Goal: Check status: Check status

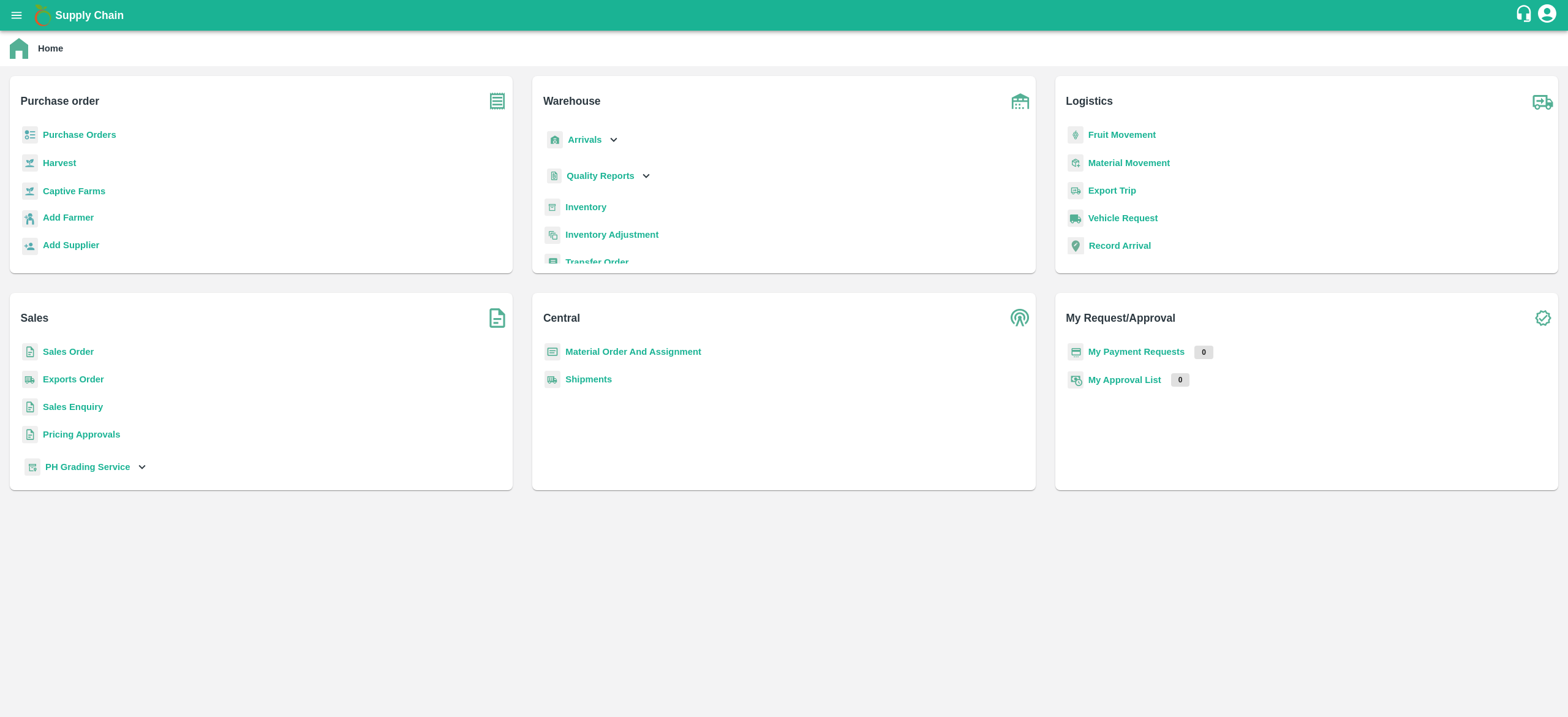
click at [90, 135] on b "Purchase Orders" at bounding box center [79, 135] width 73 height 10
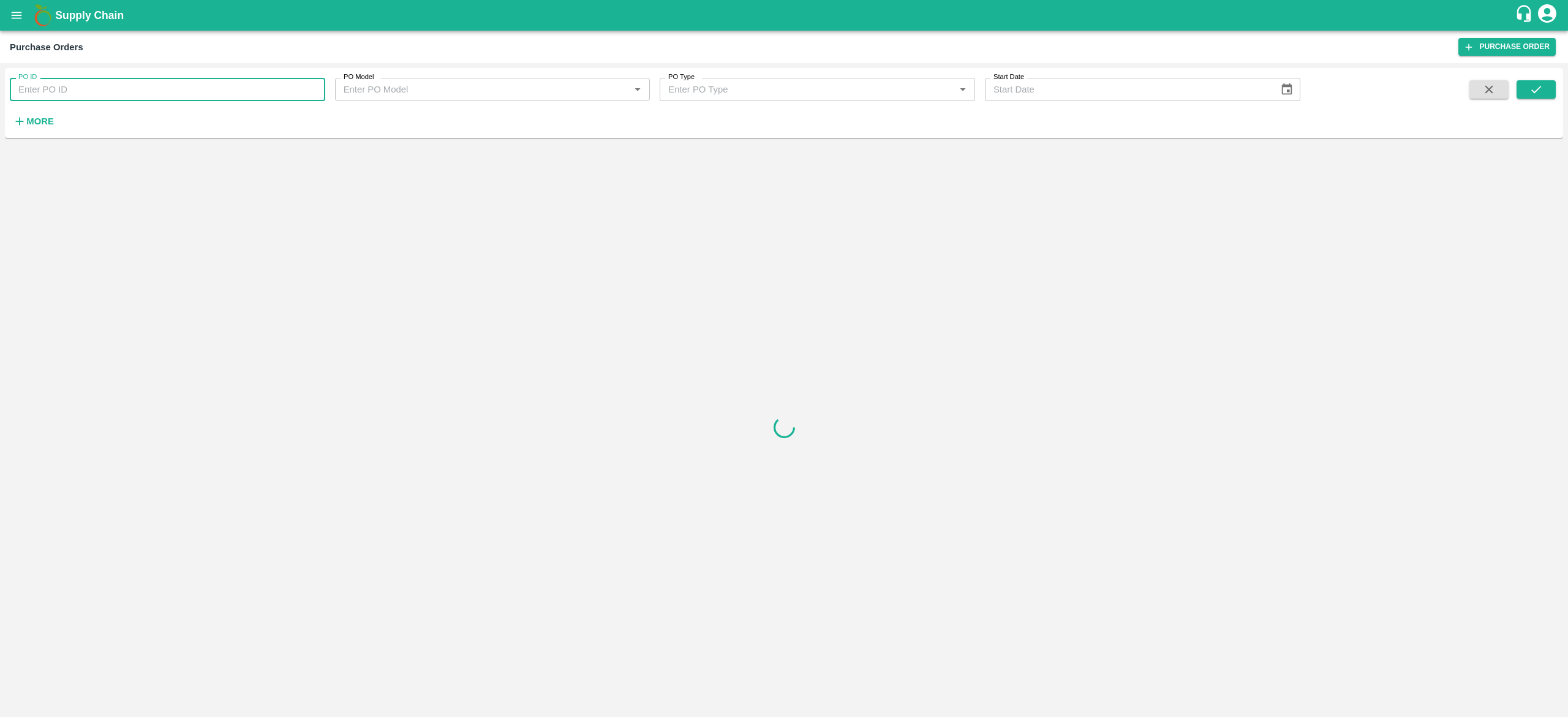
paste input "162268"
click at [107, 94] on input "162268" at bounding box center [167, 89] width 315 height 23
type input "162268"
click at [1527, 93] on button "submit" at bounding box center [1536, 89] width 39 height 18
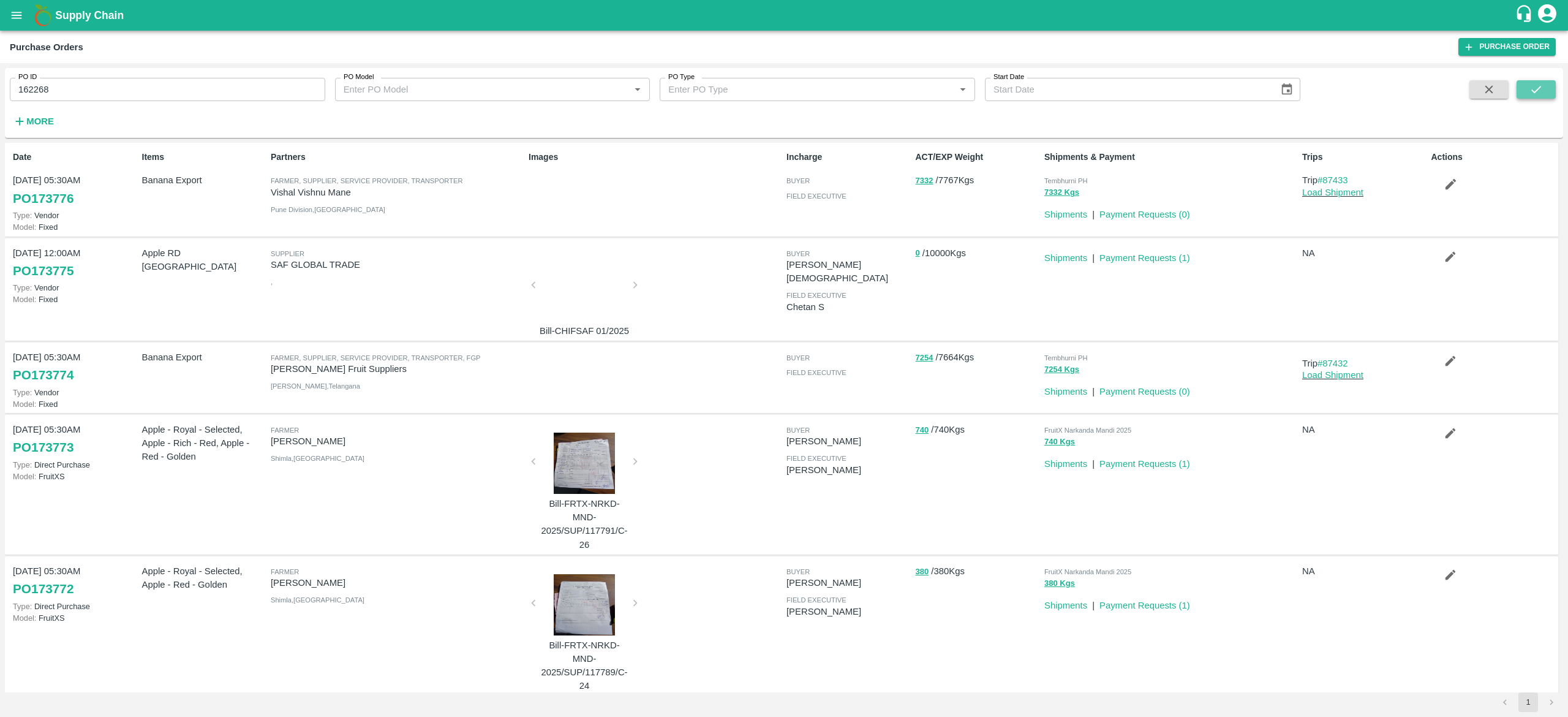
click at [1541, 88] on icon "submit" at bounding box center [1536, 90] width 13 height 13
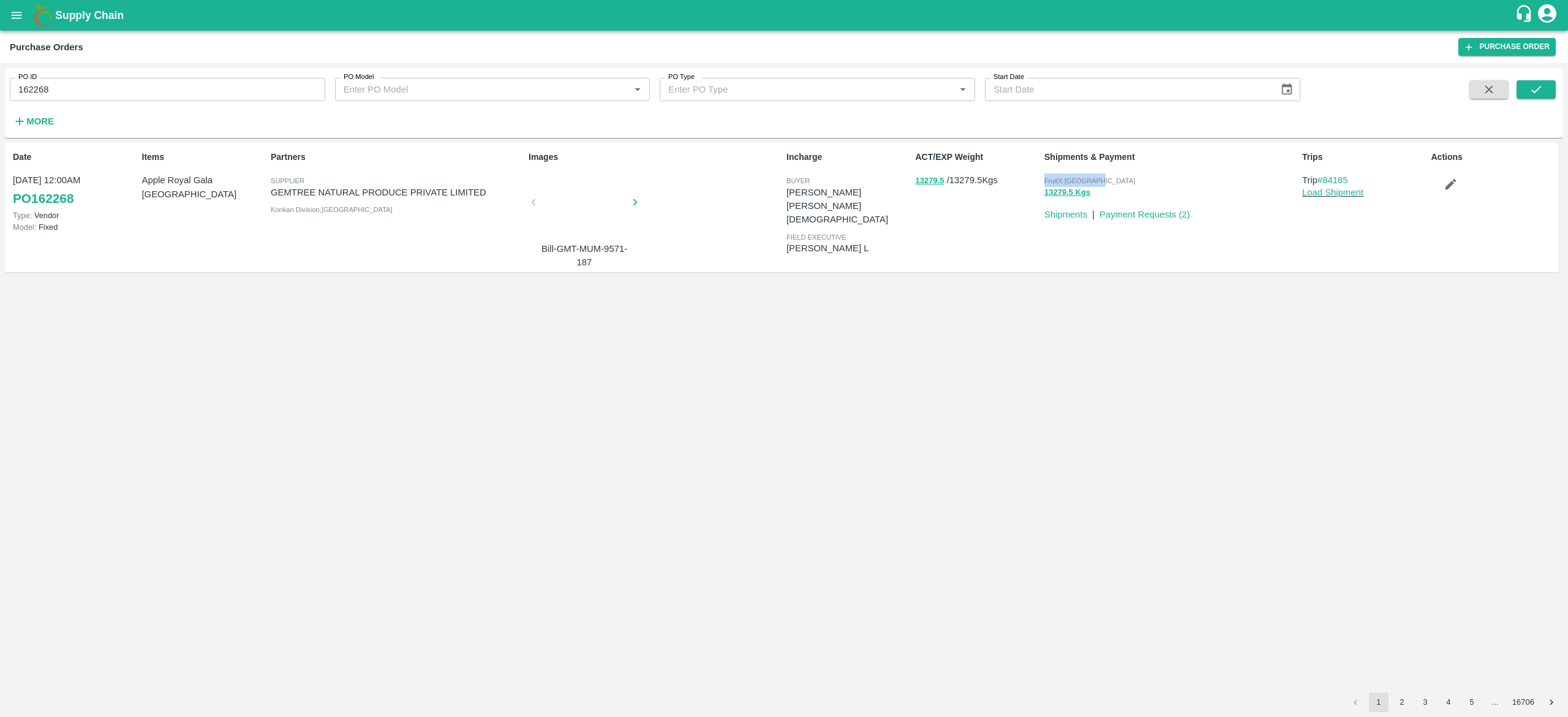
drag, startPoint x: 1046, startPoint y: 183, endPoint x: 1099, endPoint y: 181, distance: 53.0
click at [1099, 181] on div "FruitX [GEOGRAPHIC_DATA]" at bounding box center [1170, 180] width 253 height 13
copy span "FruitX [GEOGRAPHIC_DATA]"
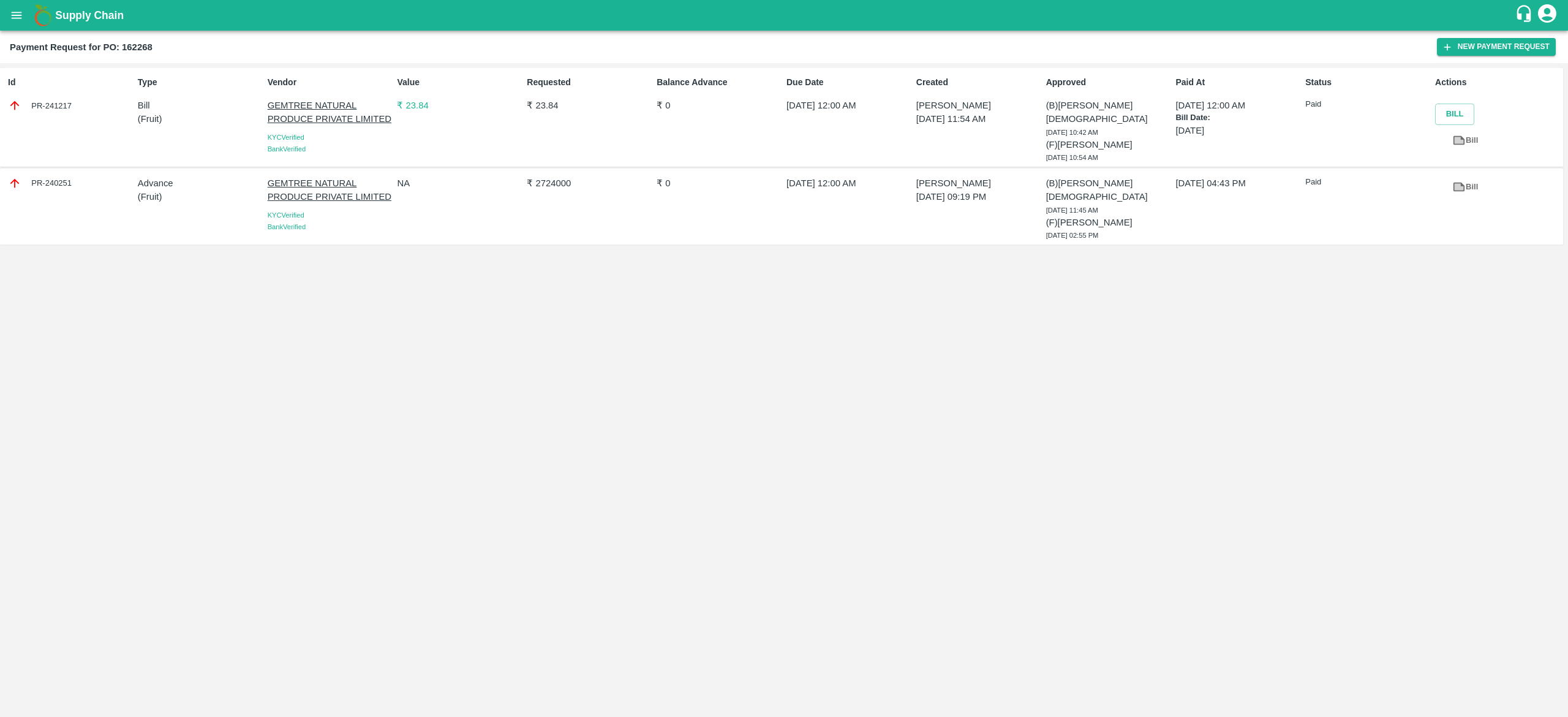
click at [425, 96] on div "Value ₹ 23.84" at bounding box center [457, 116] width 130 height 93
click at [415, 105] on p "₹ 23.84" at bounding box center [459, 105] width 125 height 13
